Goal: Task Accomplishment & Management: Use online tool/utility

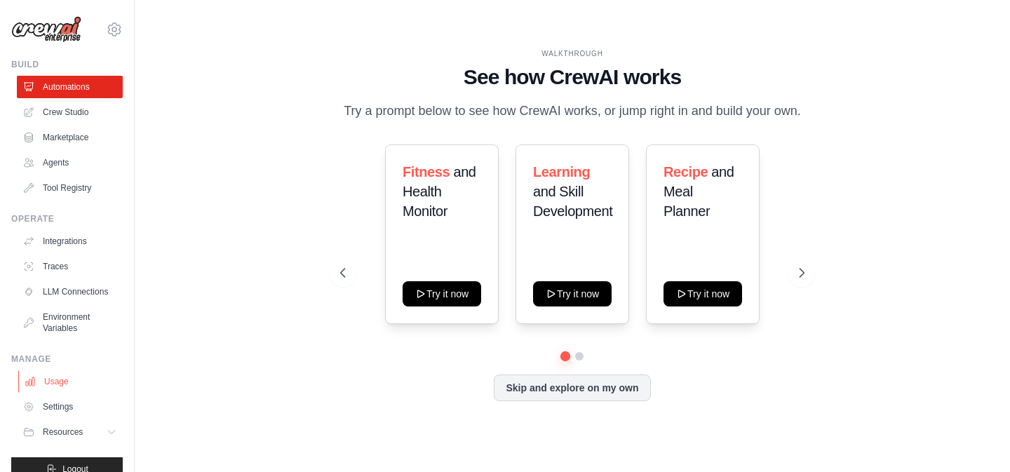
click at [53, 375] on link "Usage" at bounding box center [71, 381] width 106 height 22
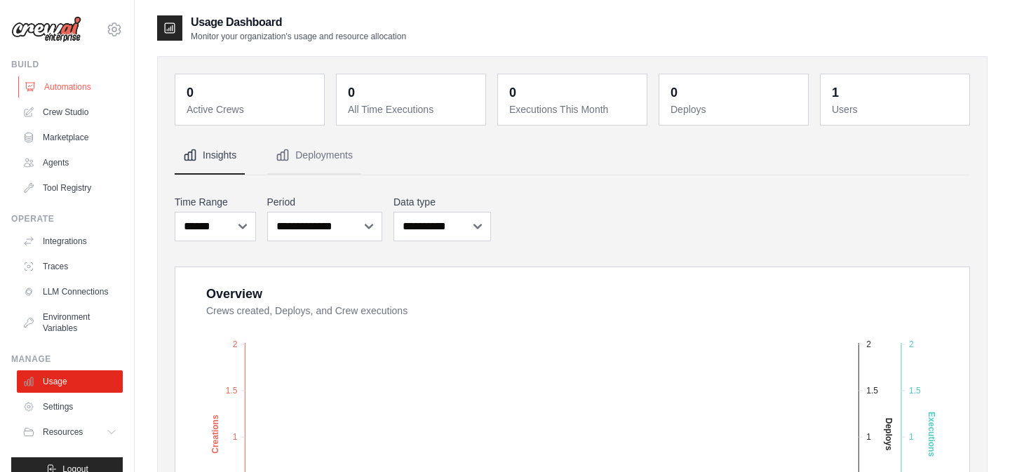
click at [69, 93] on link "Automations" at bounding box center [71, 87] width 106 height 22
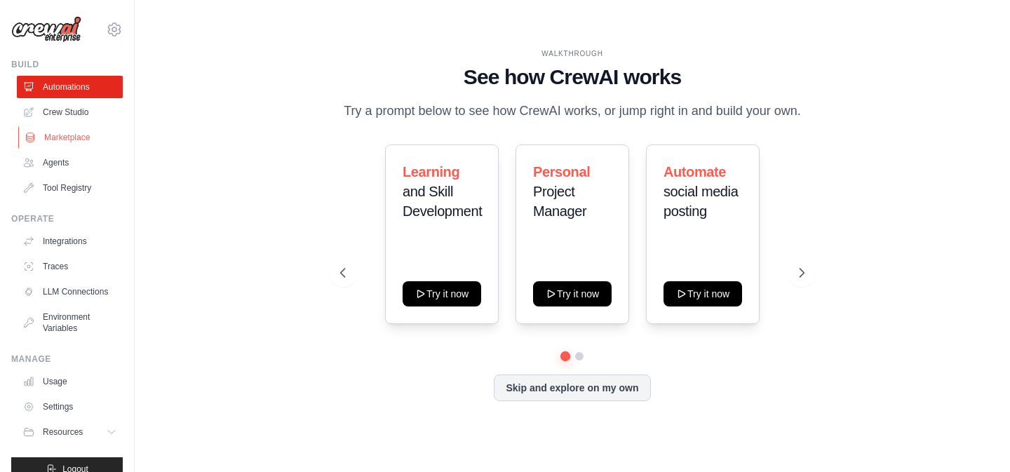
click at [68, 135] on link "Marketplace" at bounding box center [71, 137] width 106 height 22
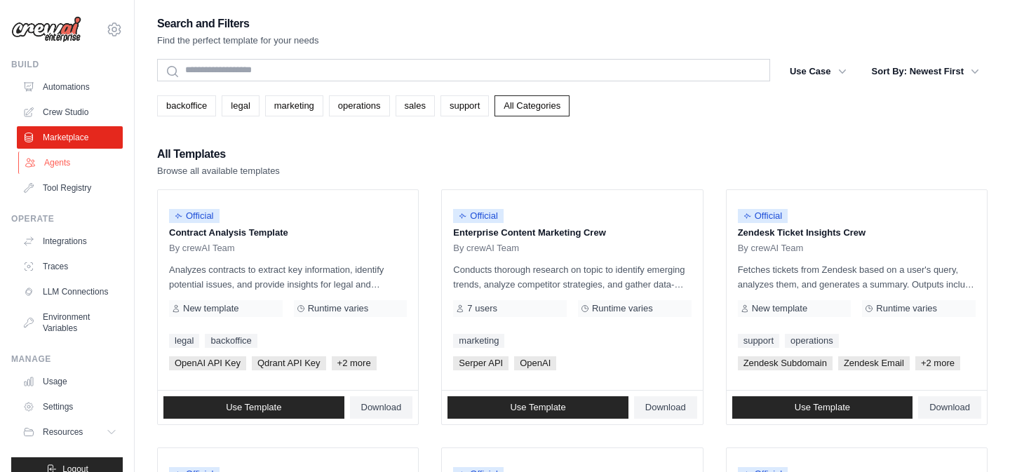
click at [65, 173] on link "Agents" at bounding box center [71, 163] width 106 height 22
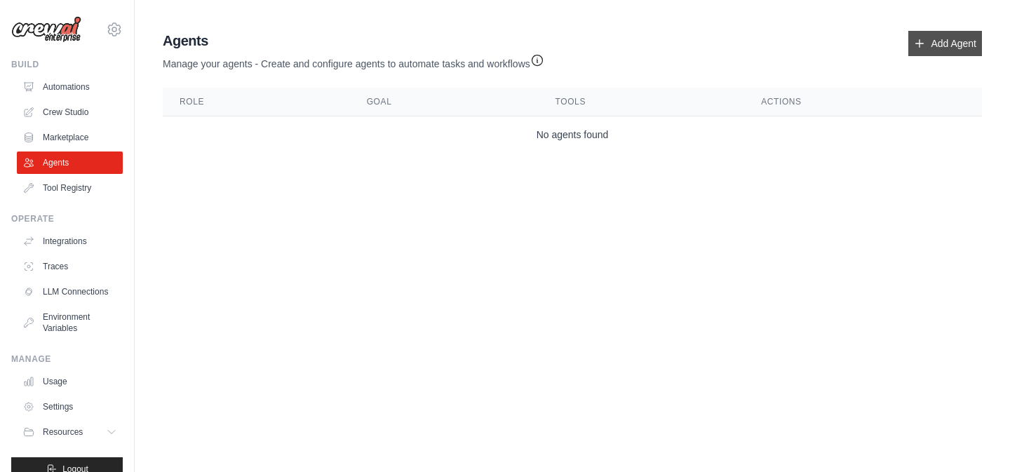
click at [922, 43] on link "Add Agent" at bounding box center [945, 43] width 74 height 25
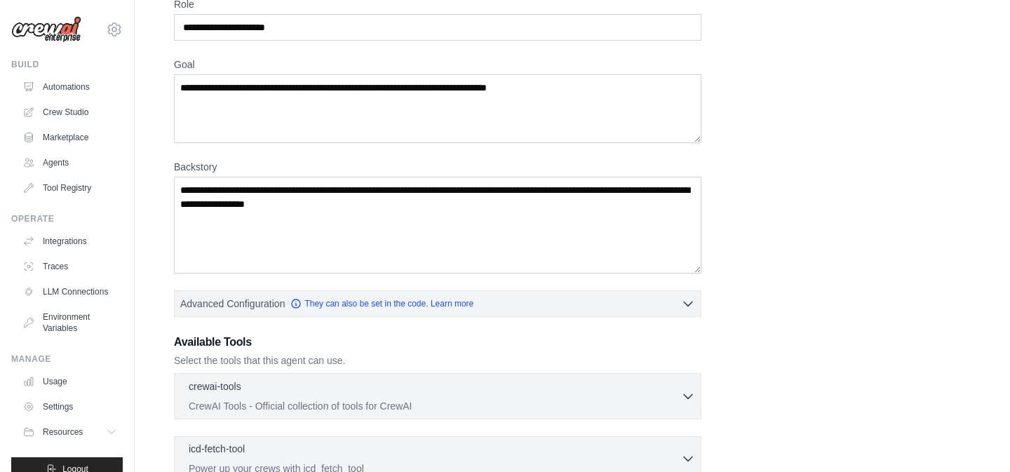
scroll to position [49, 0]
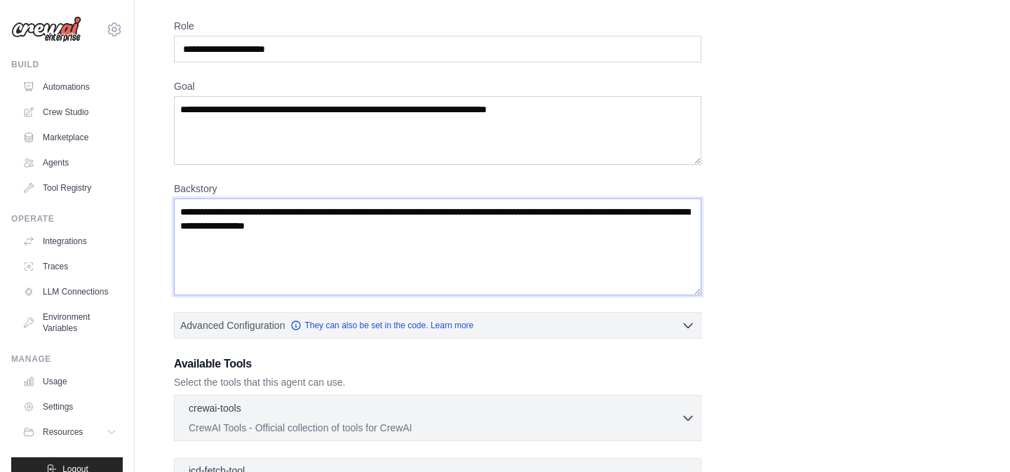
click at [649, 237] on textarea "Backstory" at bounding box center [437, 247] width 527 height 97
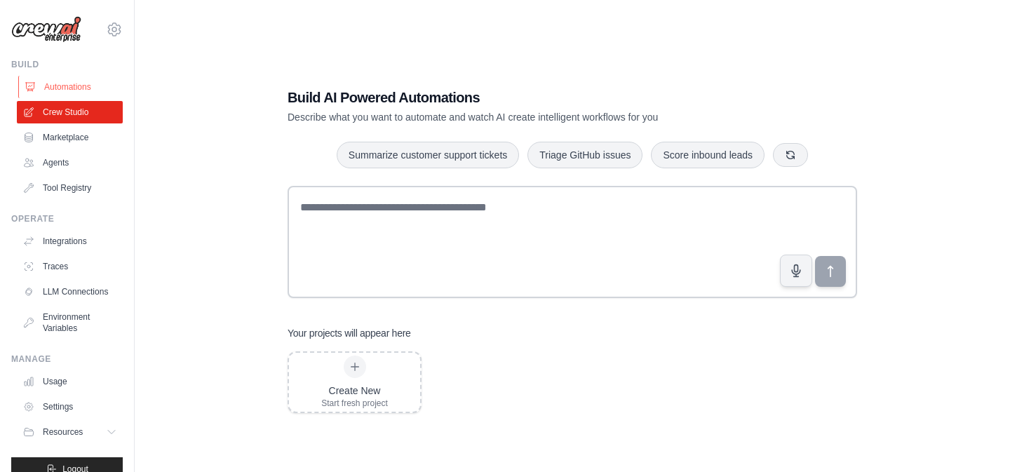
click at [72, 88] on link "Automations" at bounding box center [71, 87] width 106 height 22
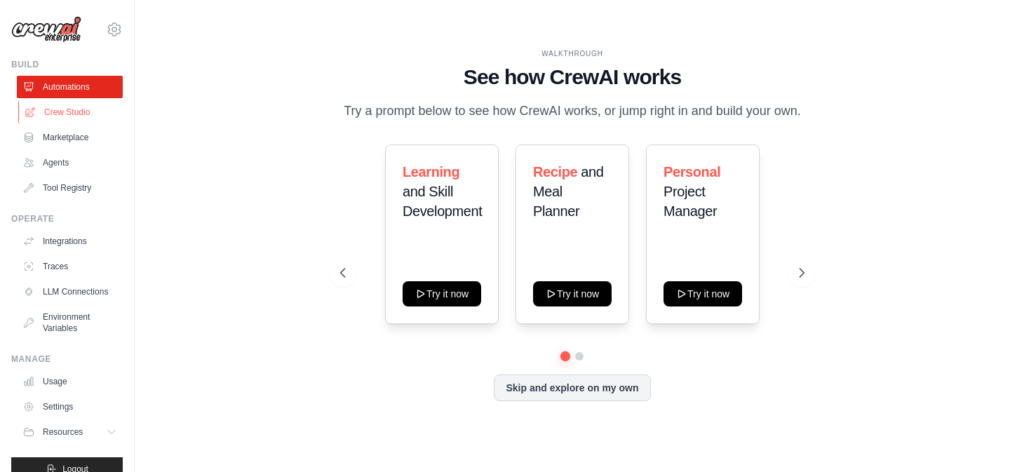
click at [65, 107] on link "Crew Studio" at bounding box center [71, 112] width 106 height 22
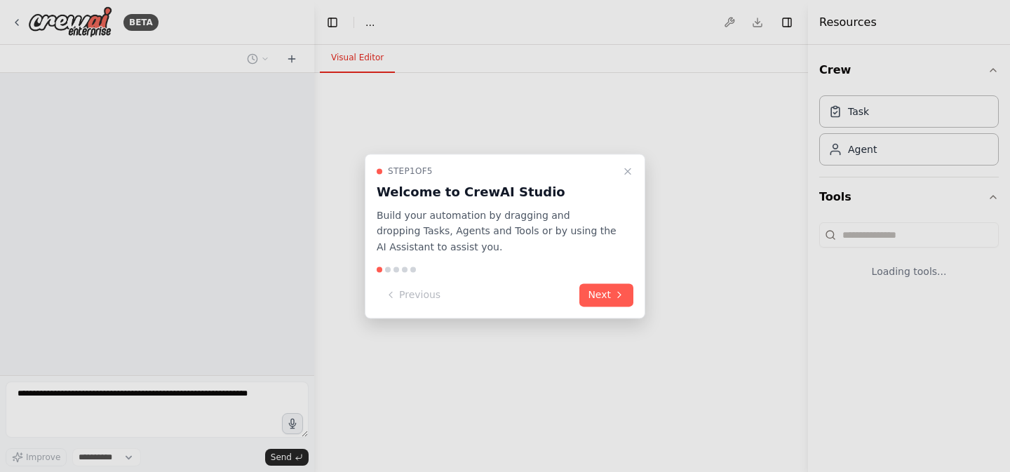
select select "****"
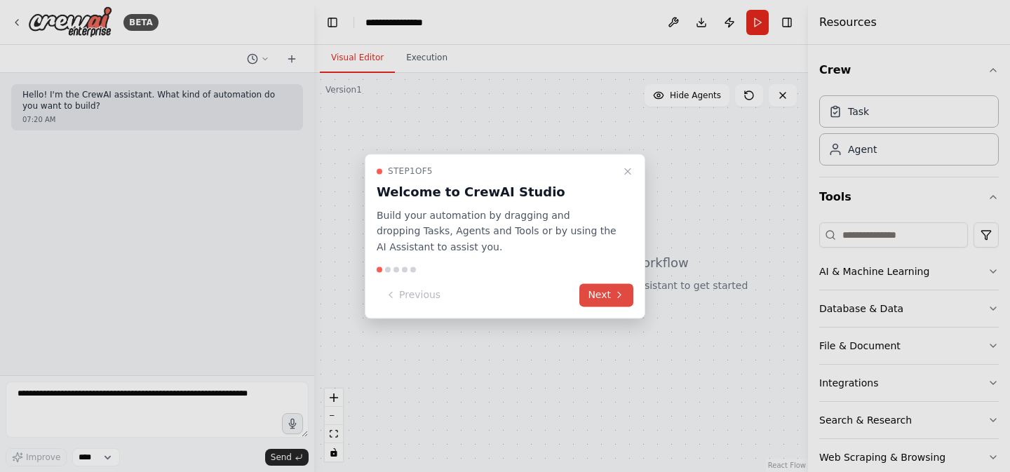
click at [614, 302] on button "Next" at bounding box center [606, 294] width 54 height 23
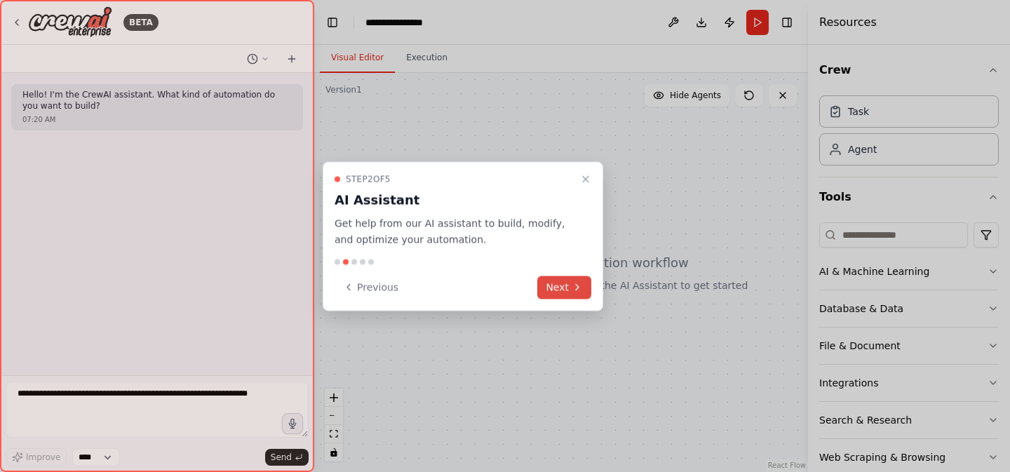
click at [576, 283] on icon at bounding box center [577, 287] width 11 height 11
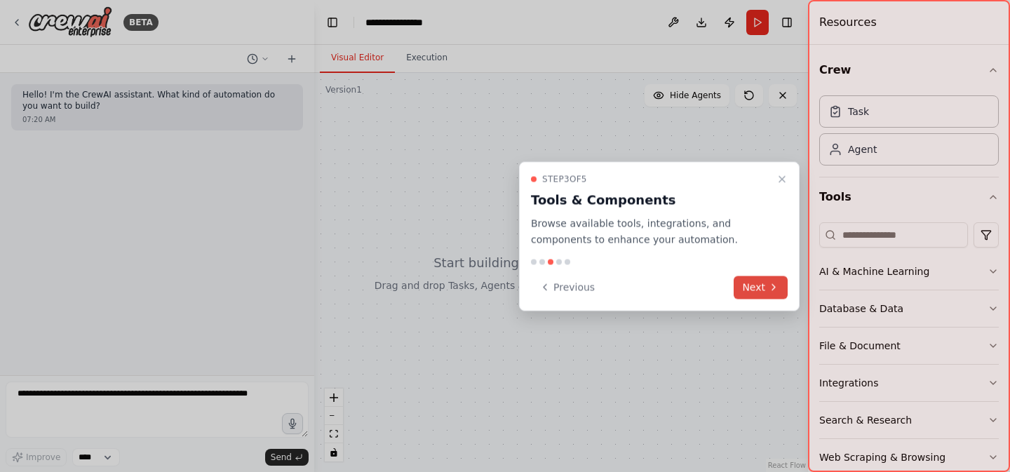
click at [767, 294] on button "Next" at bounding box center [761, 287] width 54 height 23
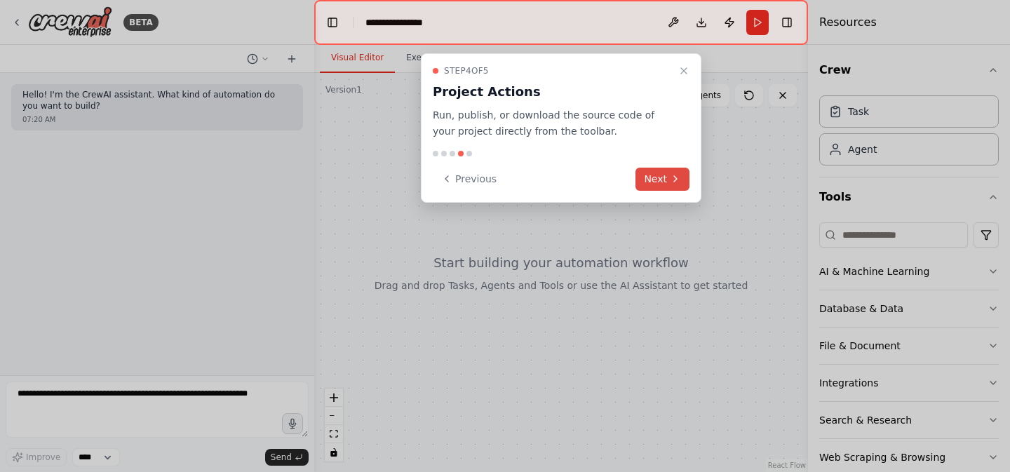
click at [649, 184] on button "Next" at bounding box center [662, 179] width 54 height 23
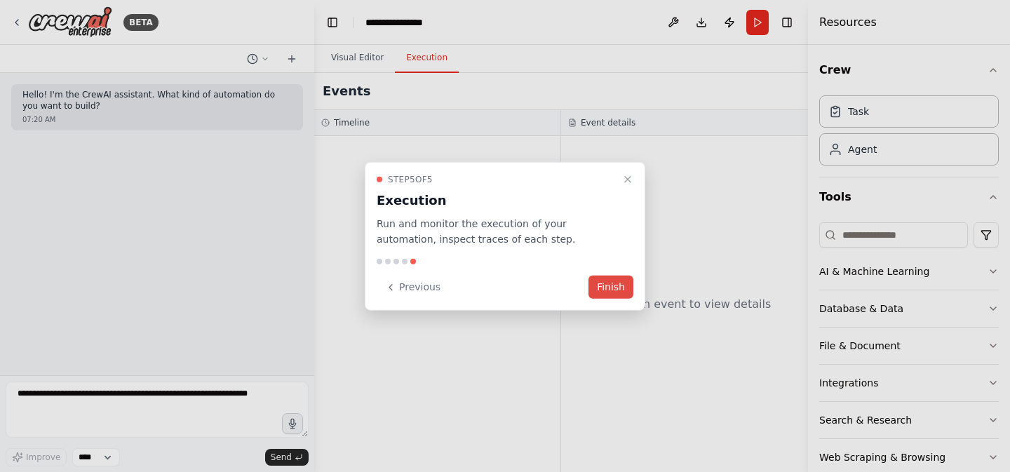
click at [613, 290] on button "Finish" at bounding box center [610, 287] width 45 height 23
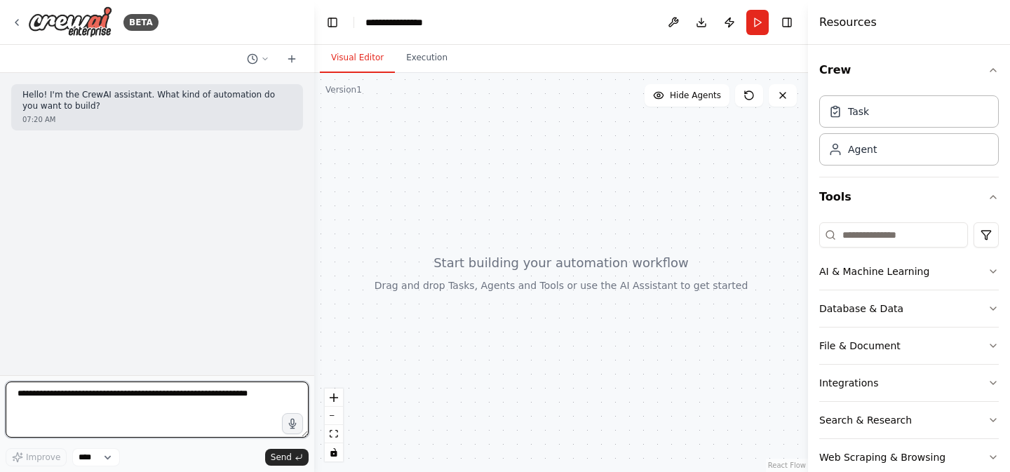
click at [107, 394] on textarea at bounding box center [157, 410] width 303 height 56
type textarea "**********"
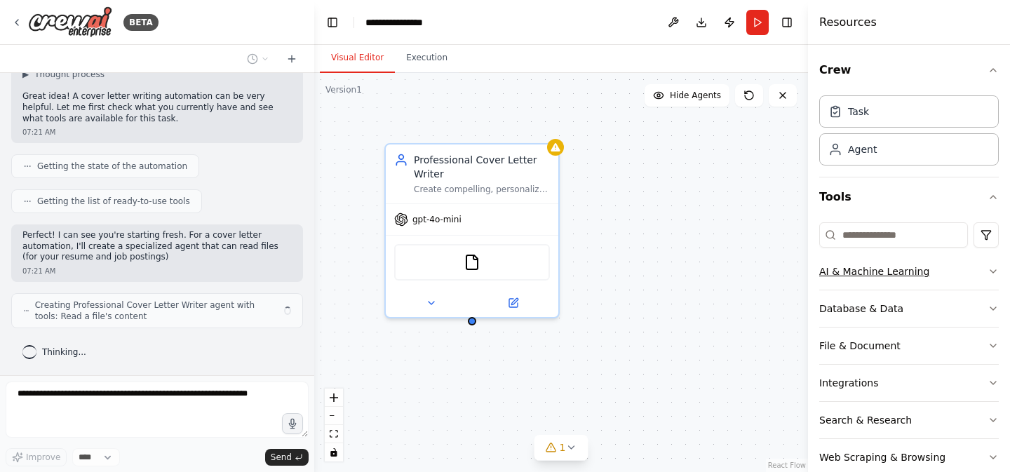
scroll to position [149, 0]
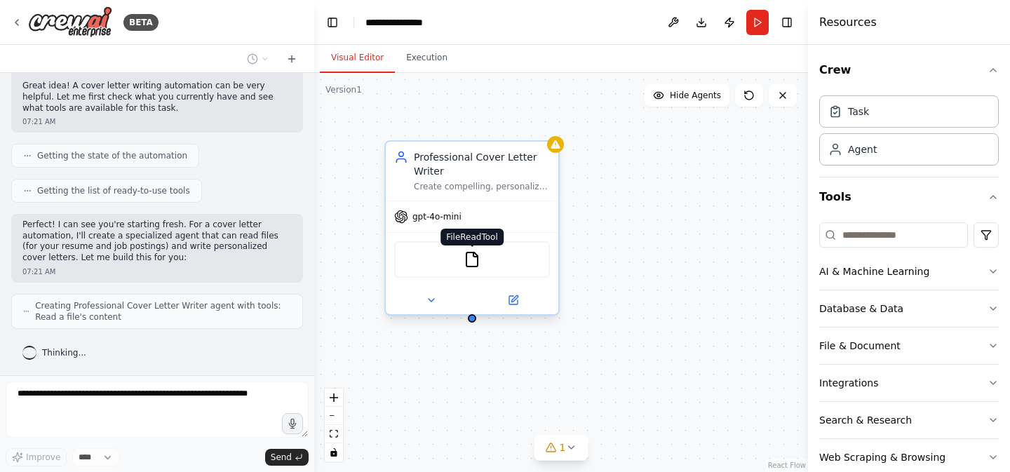
click at [476, 262] on img at bounding box center [472, 259] width 17 height 17
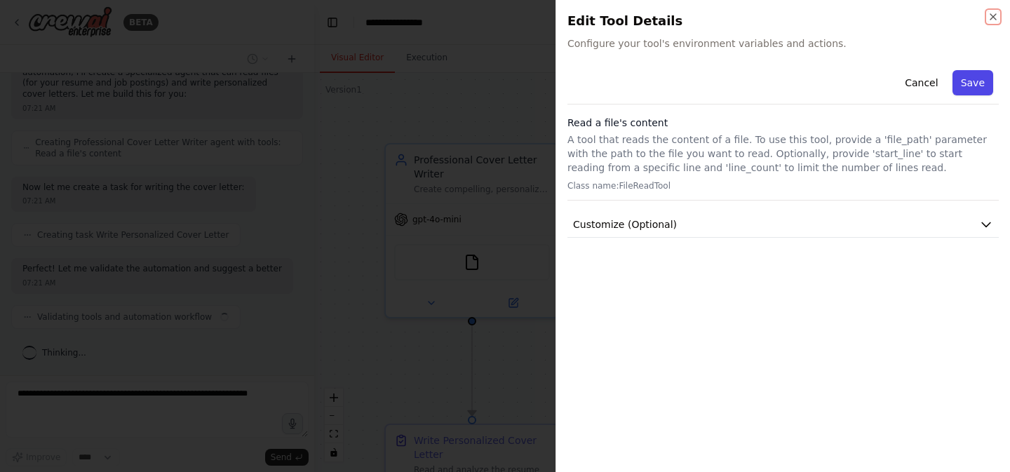
scroll to position [324, 0]
click at [971, 83] on button "Save" at bounding box center [973, 82] width 41 height 25
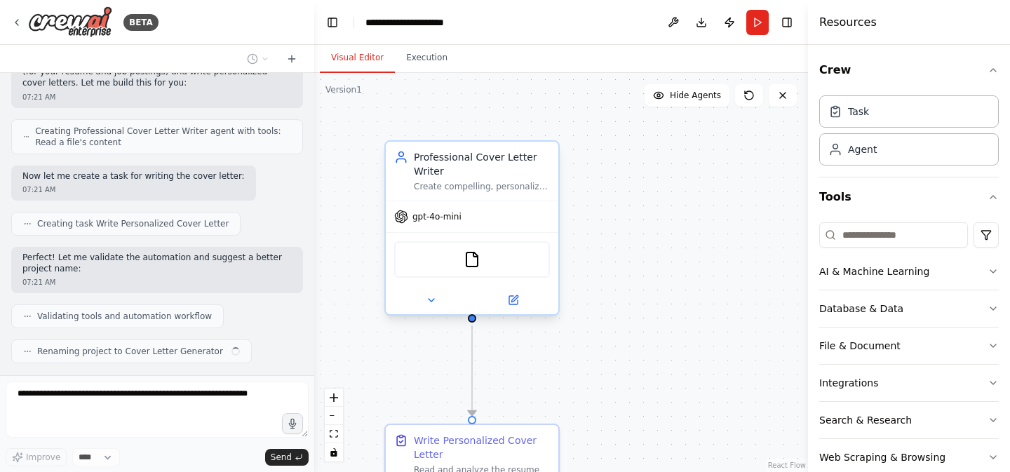
scroll to position [359, 0]
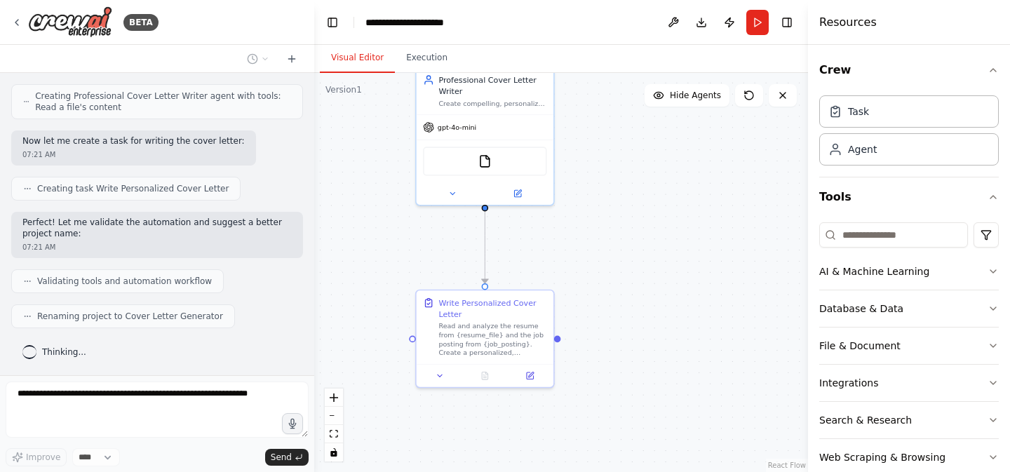
drag, startPoint x: 557, startPoint y: 401, endPoint x: 565, endPoint y: 278, distance: 123.0
click at [565, 278] on div ".deletable-edge-delete-btn { width: 20px; height: 20px; border: 0px solid #ffff…" at bounding box center [561, 272] width 494 height 399
click at [517, 325] on div "Read and analyze the resume from {resume_file} and the job posting from {job_po…" at bounding box center [492, 336] width 108 height 36
click at [584, 319] on div ".deletable-edge-delete-btn { width: 20px; height: 20px; border: 0px solid #ffff…" at bounding box center [561, 272] width 494 height 399
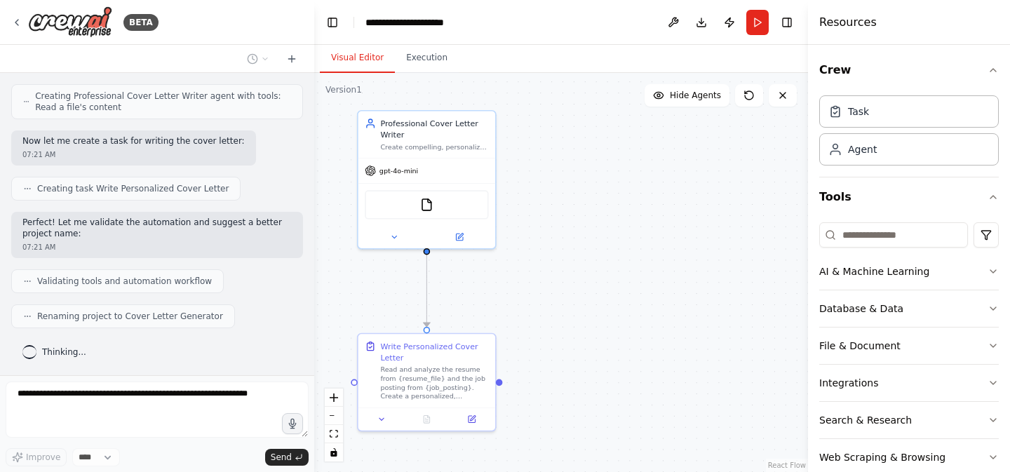
drag, startPoint x: 588, startPoint y: 300, endPoint x: 530, endPoint y: 346, distance: 73.9
click at [530, 346] on div ".deletable-edge-delete-btn { width: 20px; height: 20px; border: 0px solid #ffff…" at bounding box center [561, 272] width 494 height 399
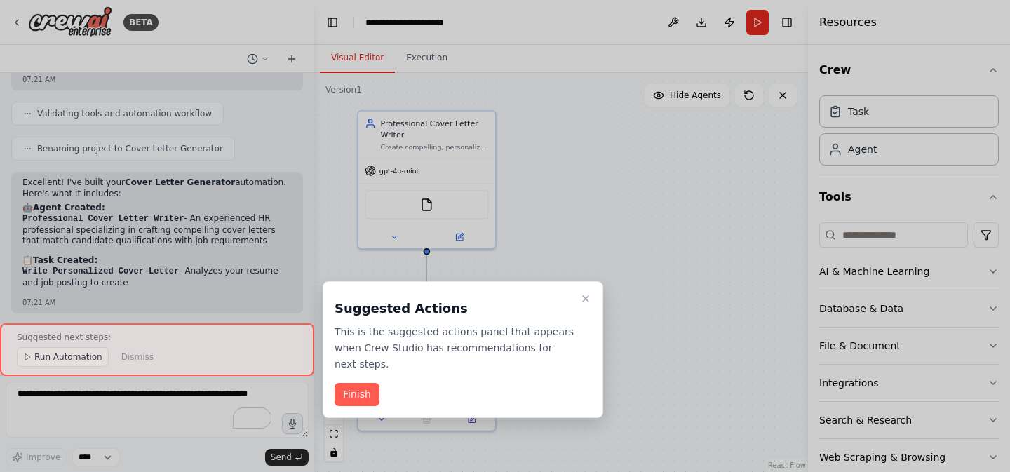
click at [349, 391] on button "Finish" at bounding box center [357, 394] width 45 height 23
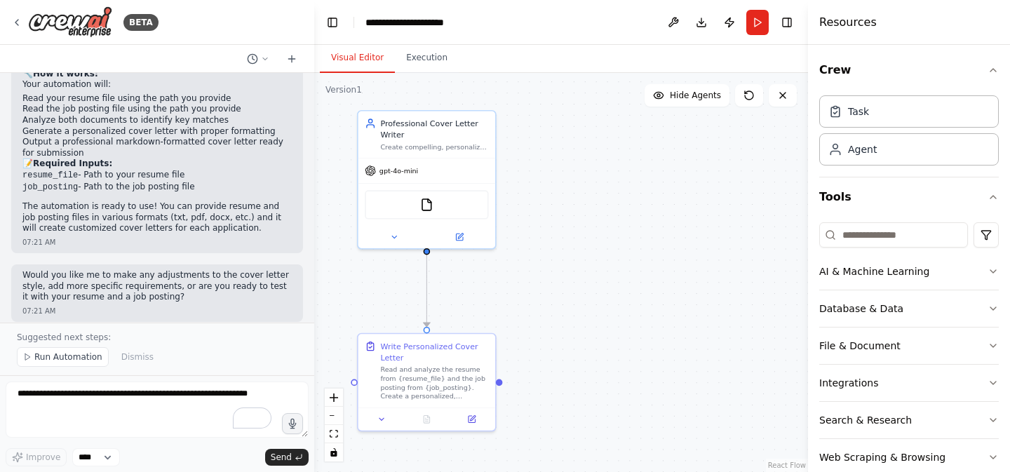
scroll to position [764, 0]
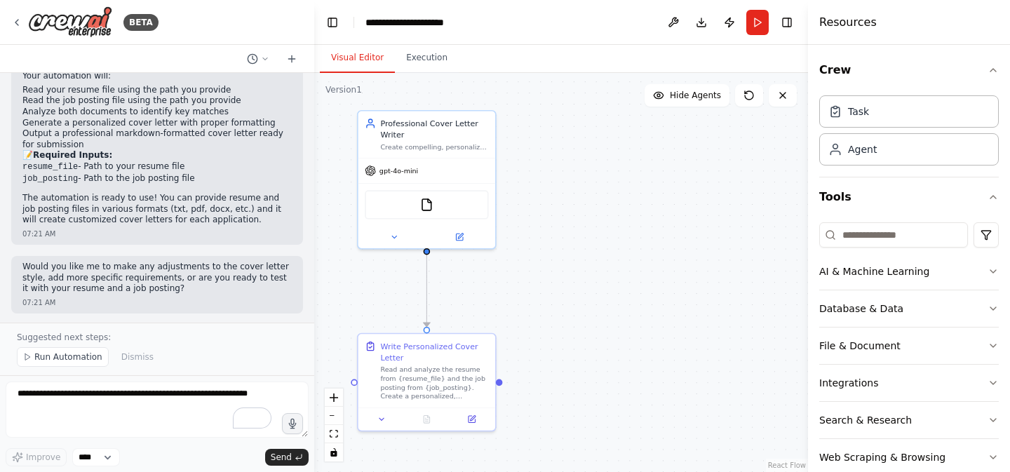
click at [79, 355] on span "Run Automation" at bounding box center [68, 356] width 68 height 11
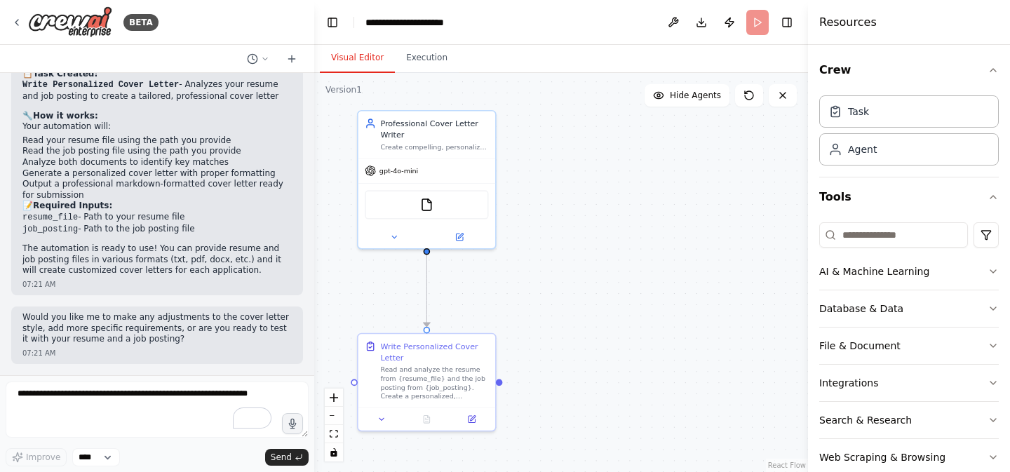
scroll to position [711, 0]
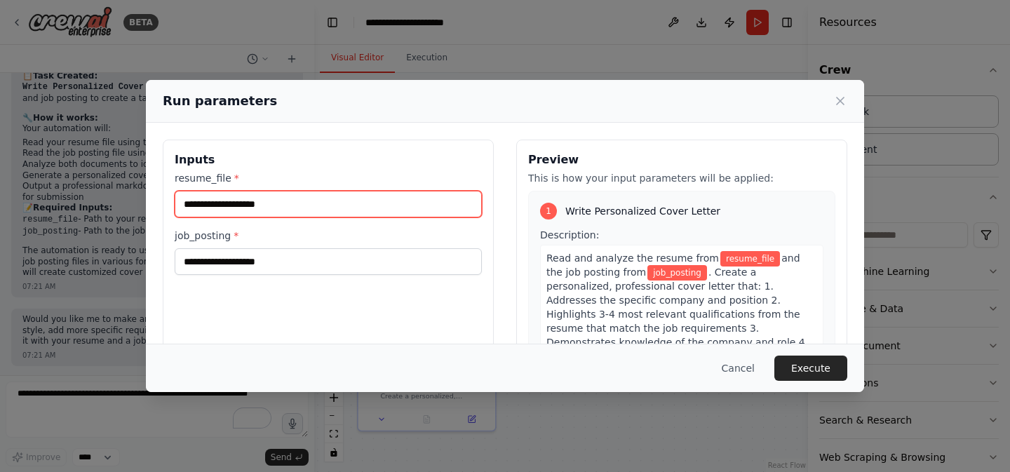
click at [419, 207] on input "resume_file *" at bounding box center [328, 204] width 307 height 27
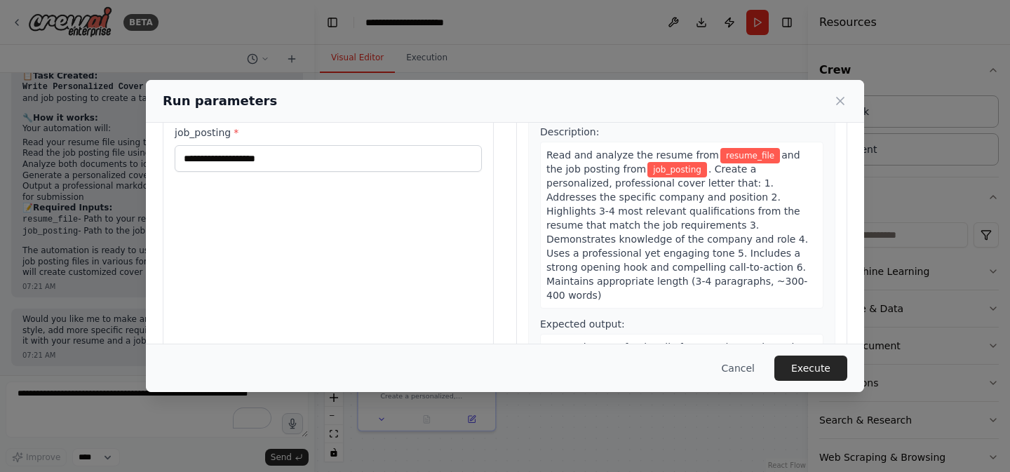
scroll to position [101, 0]
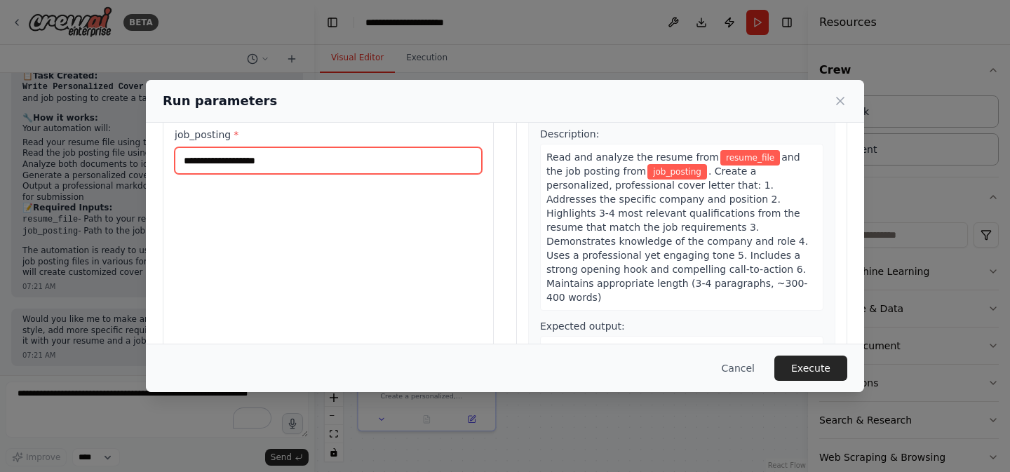
click at [403, 171] on input "job_posting *" at bounding box center [328, 160] width 307 height 27
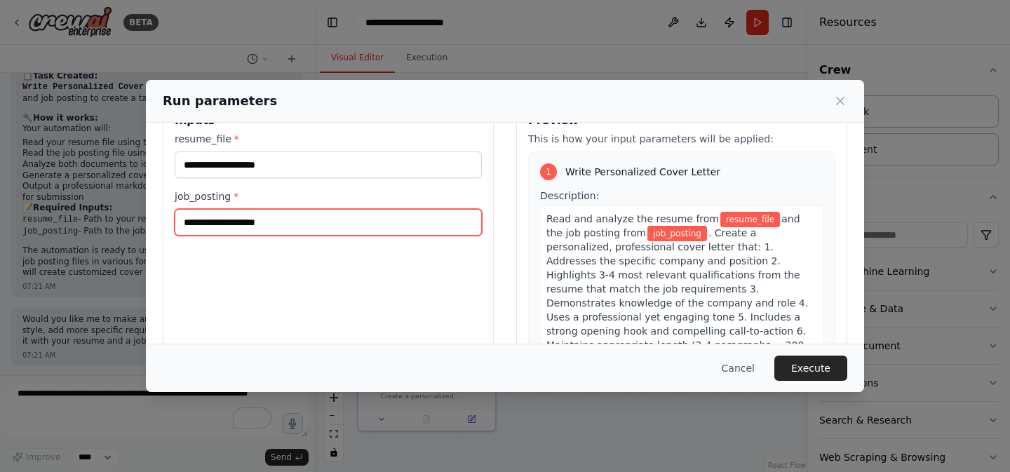
scroll to position [4, 0]
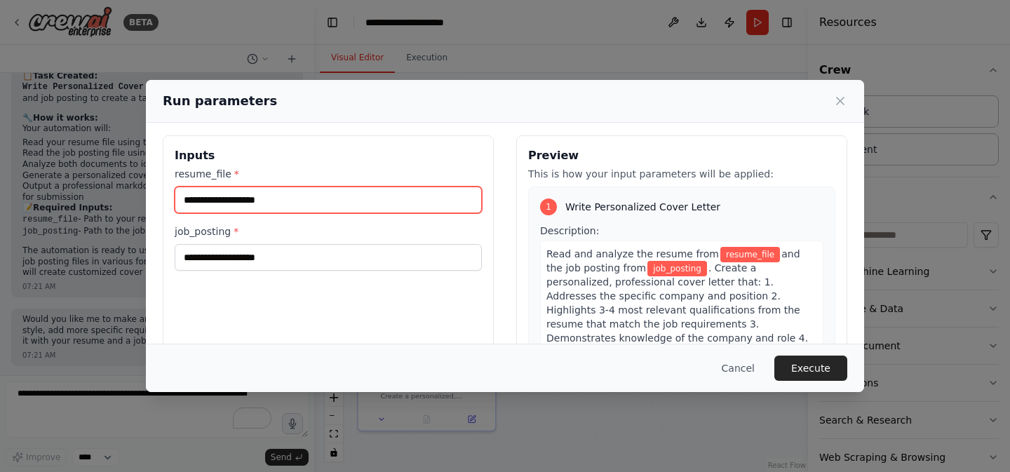
click at [392, 203] on input "resume_file *" at bounding box center [328, 200] width 307 height 27
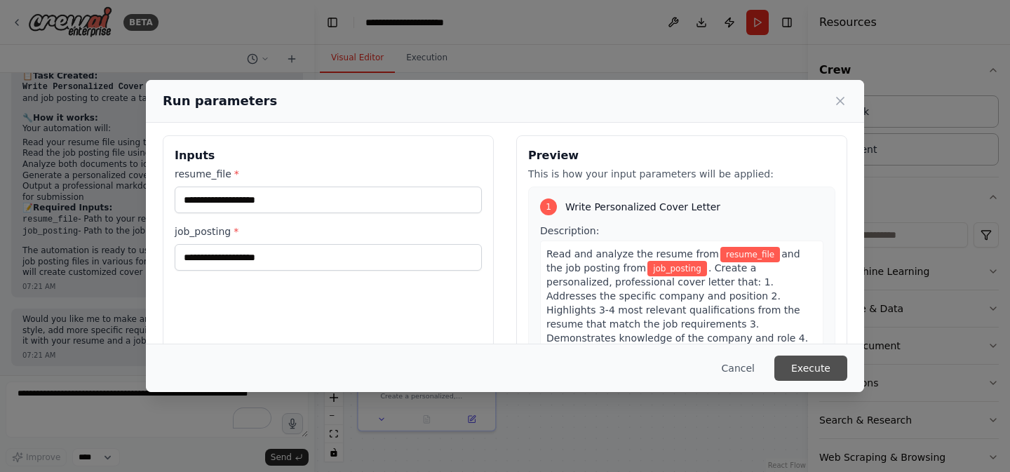
click at [812, 368] on button "Execute" at bounding box center [810, 368] width 73 height 25
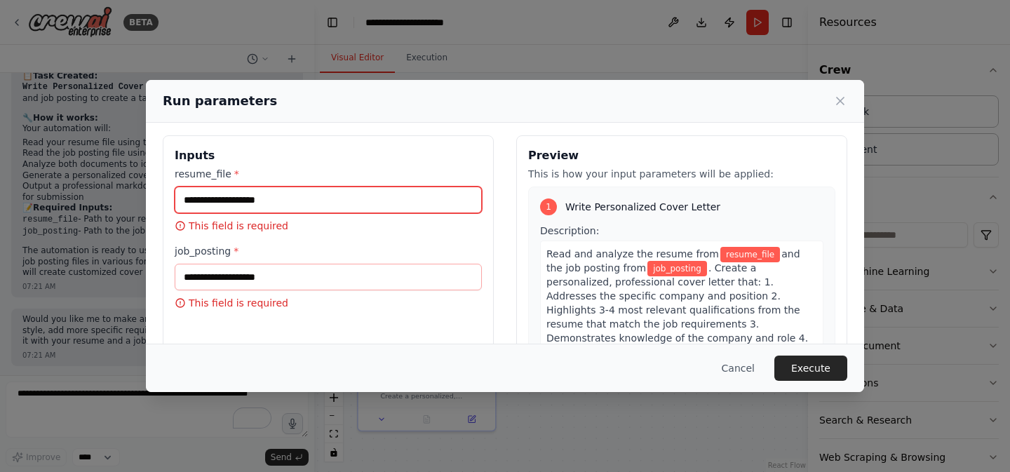
click at [450, 208] on input "resume_file *" at bounding box center [328, 200] width 307 height 27
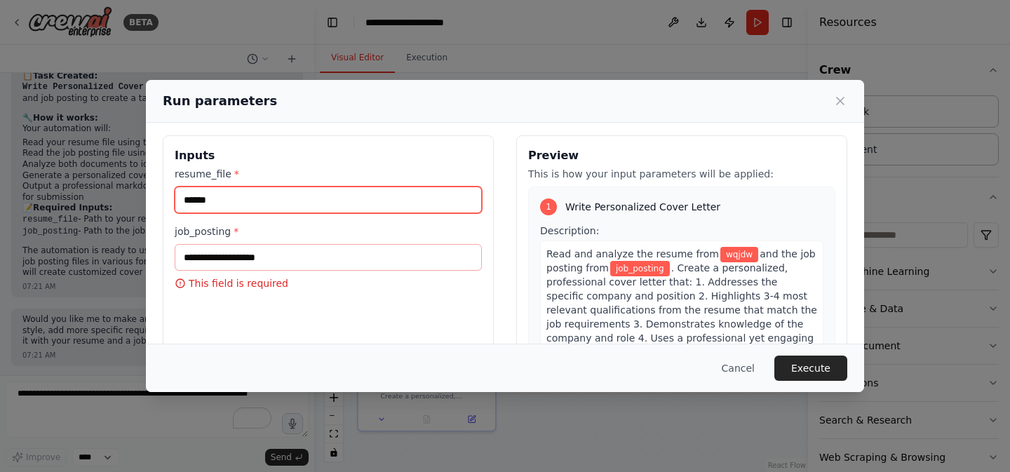
type input "*****"
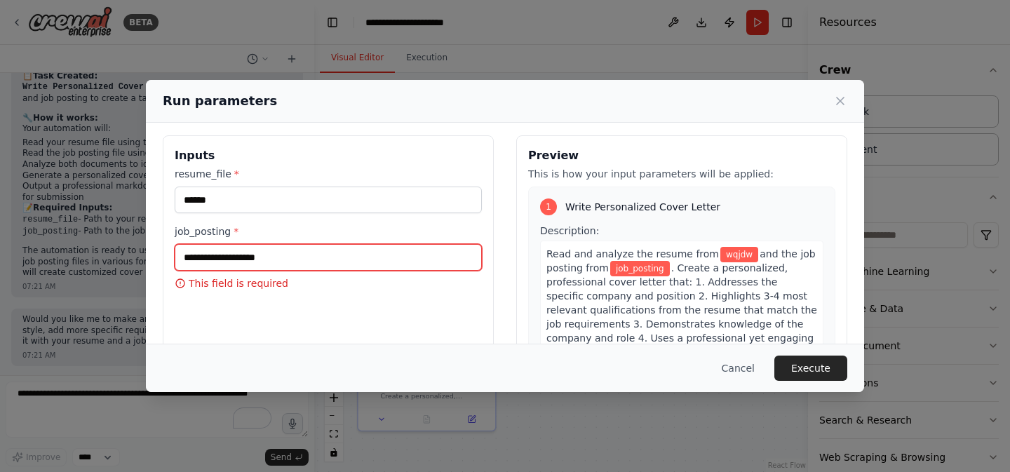
click at [395, 268] on input "job_posting *" at bounding box center [328, 257] width 307 height 27
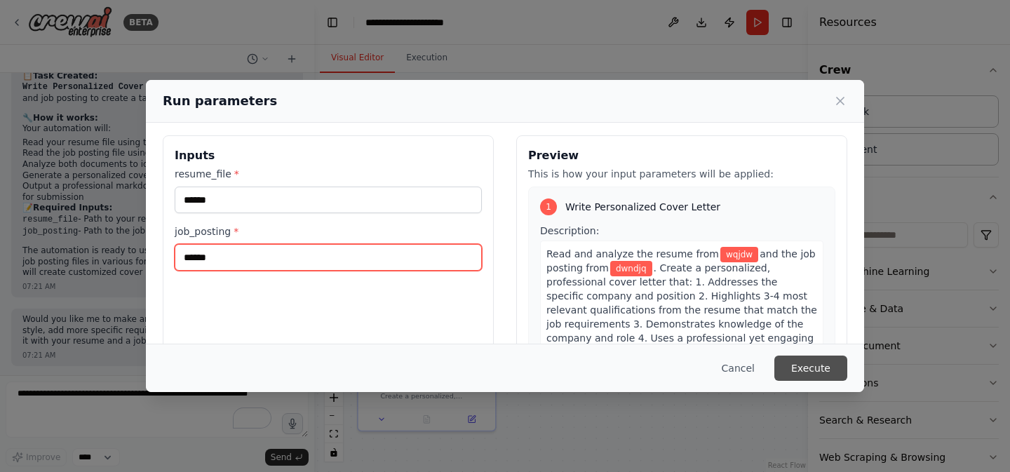
type input "******"
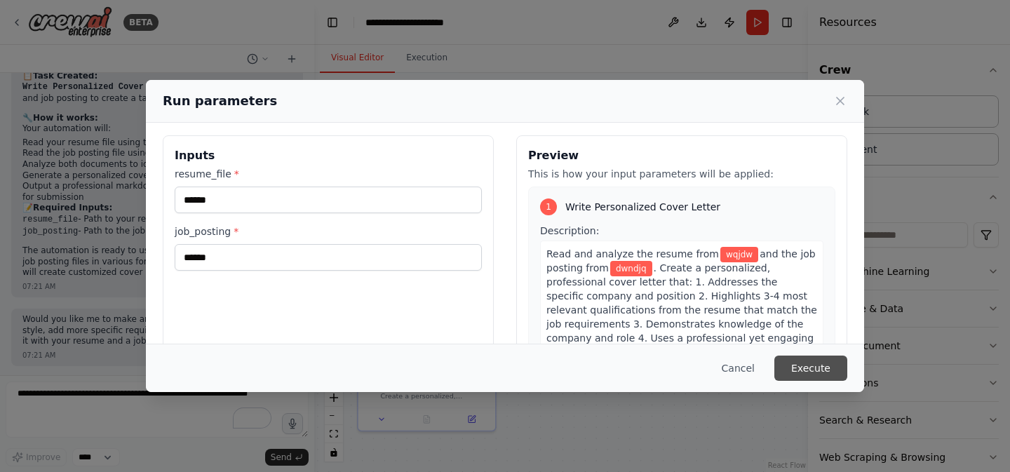
click at [827, 360] on button "Execute" at bounding box center [810, 368] width 73 height 25
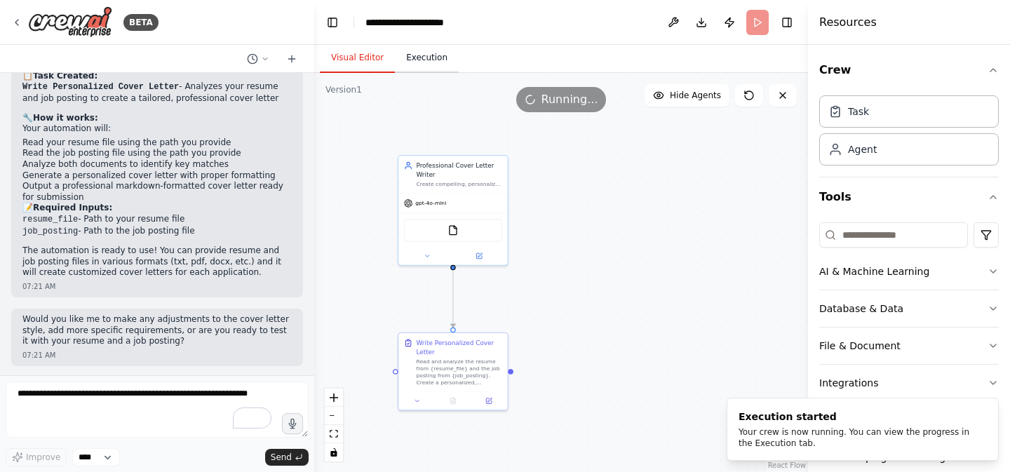
click at [410, 67] on button "Execution" at bounding box center [427, 57] width 64 height 29
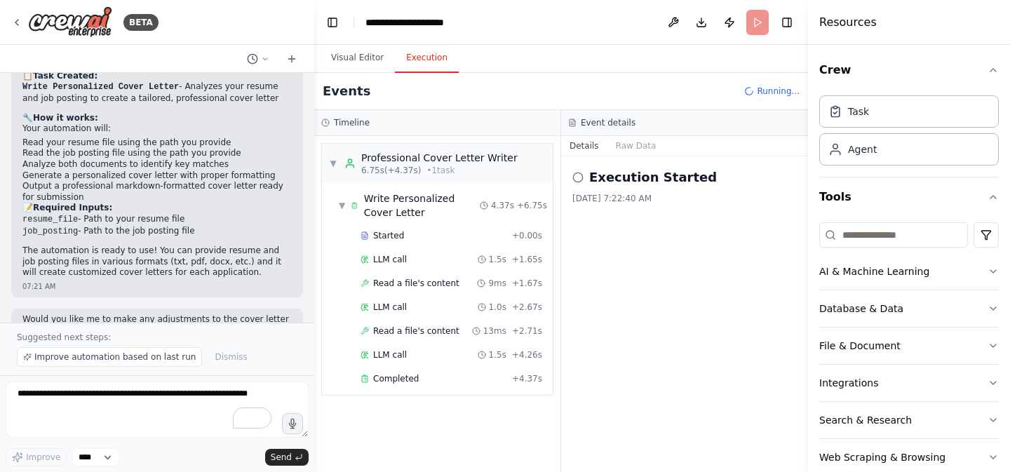
scroll to position [764, 0]
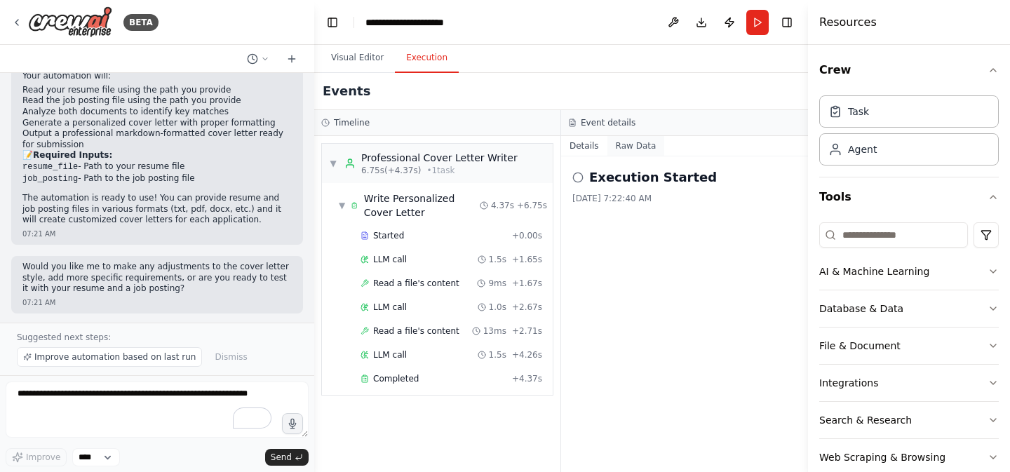
click at [628, 141] on button "Raw Data" at bounding box center [636, 146] width 58 height 20
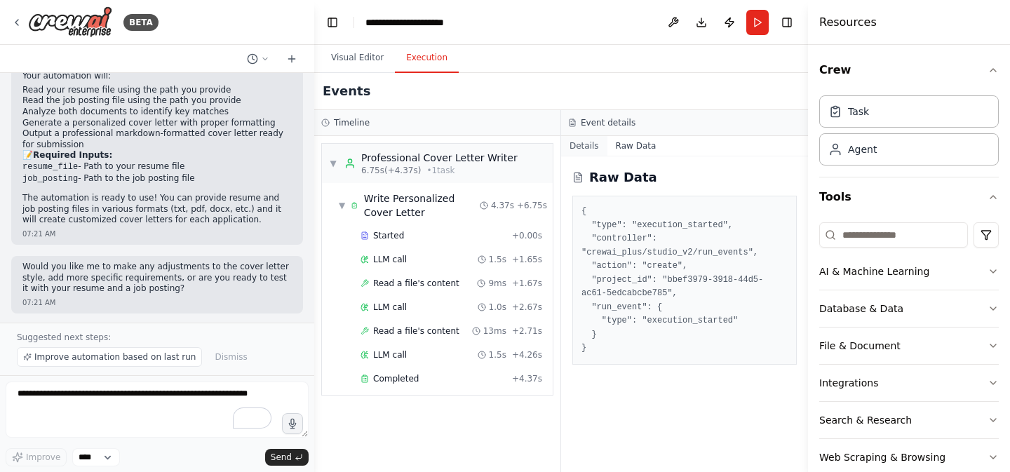
click at [585, 152] on button "Details" at bounding box center [584, 146] width 46 height 20
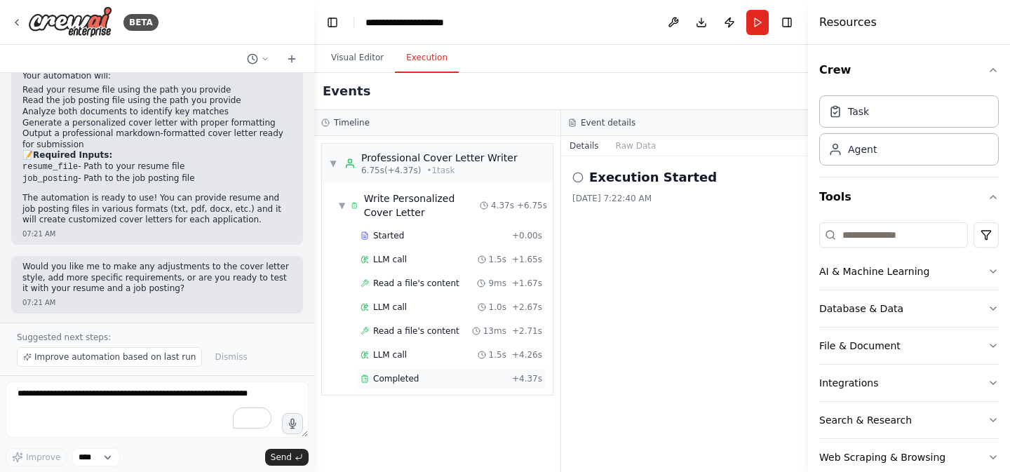
click at [412, 381] on span "Completed" at bounding box center [396, 378] width 46 height 11
